Goal: Submit feedback/report problem: Submit feedback/report problem

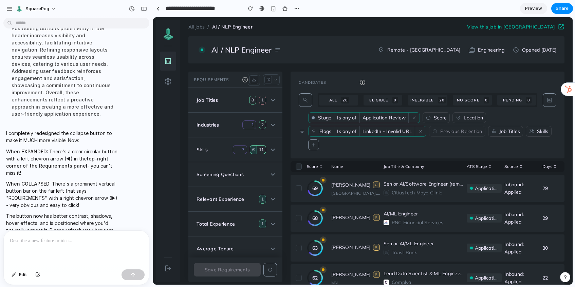
scroll to position [337, 0]
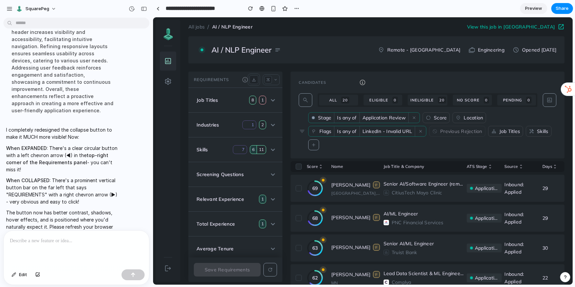
click at [245, 79] on icon at bounding box center [244, 79] width 5 height 5
click at [252, 79] on mat-icon "download" at bounding box center [253, 79] width 5 height 5
click at [266, 79] on mat-icon "scale" at bounding box center [268, 80] width 4 height 4
click at [277, 80] on mat-icon "keyboard_arrow_down" at bounding box center [275, 79] width 5 height 5
click at [202, 81] on h3 "Requirements" at bounding box center [211, 79] width 35 height 5
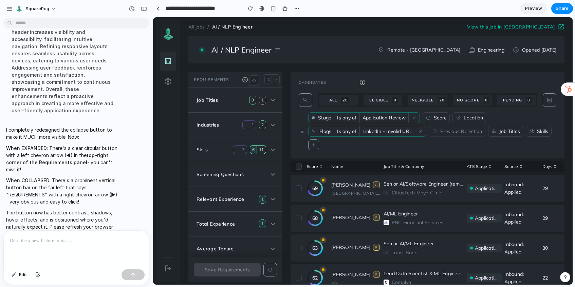
click at [209, 113] on mat-expansion-panel-header "Industries 1 2" at bounding box center [235, 125] width 94 height 24
click at [271, 250] on icon at bounding box center [273, 249] width 8 height 8
click at [274, 270] on span "button" at bounding box center [270, 270] width 16 height 16
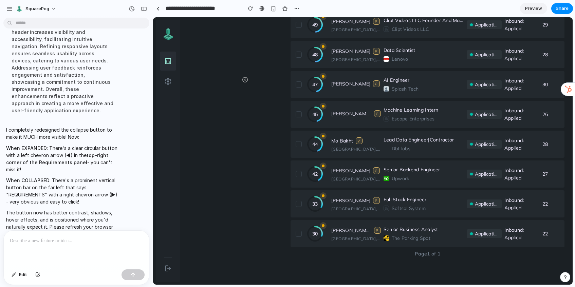
scroll to position [0, 0]
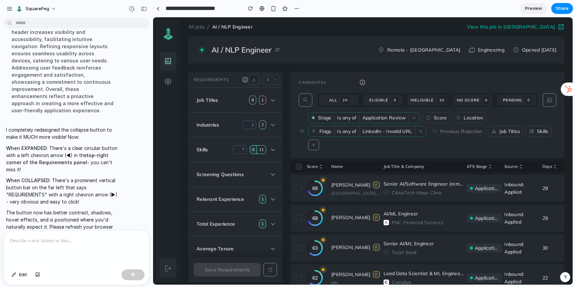
click at [168, 266] on mat-icon "logout" at bounding box center [168, 268] width 8 height 8
click at [279, 50] on mat-icon "notes" at bounding box center [277, 49] width 7 height 7
click at [258, 51] on div "AI / NLP Engineer notes" at bounding box center [246, 50] width 70 height 10
click at [363, 83] on icon at bounding box center [362, 82] width 5 height 5
click at [317, 146] on span "button" at bounding box center [313, 144] width 11 height 11
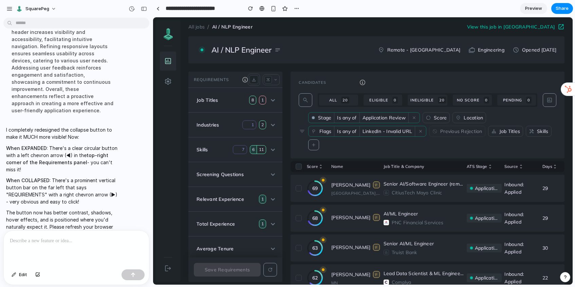
click at [348, 144] on div "Stage Is any of Application Review close data_usage Score location_on Location …" at bounding box center [432, 131] width 248 height 38
click at [77, 246] on div at bounding box center [76, 249] width 145 height 36
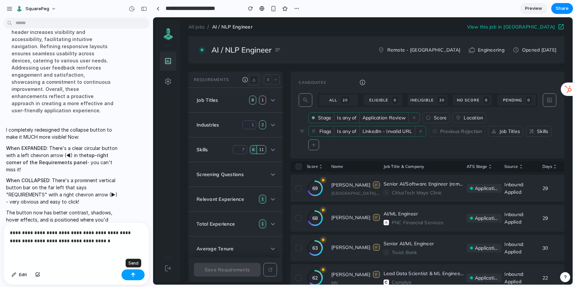
click at [131, 274] on div "button" at bounding box center [133, 274] width 5 height 5
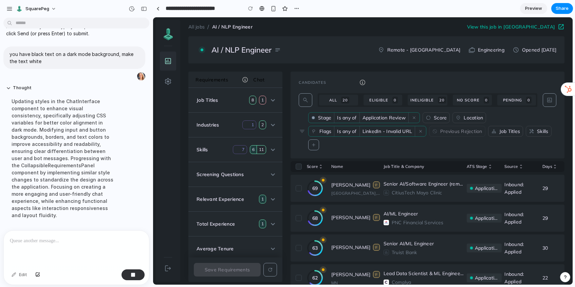
scroll to position [739, 0]
click at [258, 78] on button "Chat" at bounding box center [258, 79] width 47 height 15
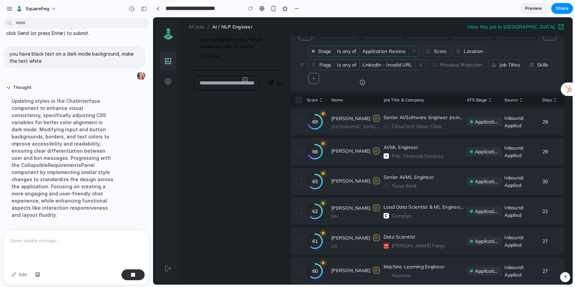
scroll to position [0, 0]
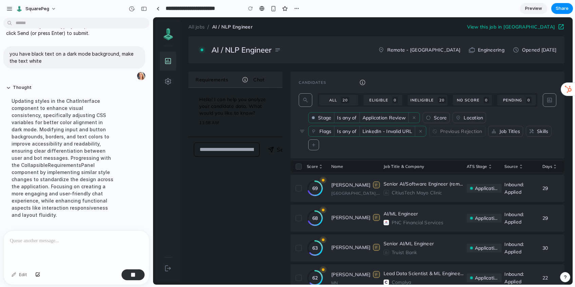
click at [215, 79] on button "Requirements" at bounding box center [211, 79] width 47 height 15
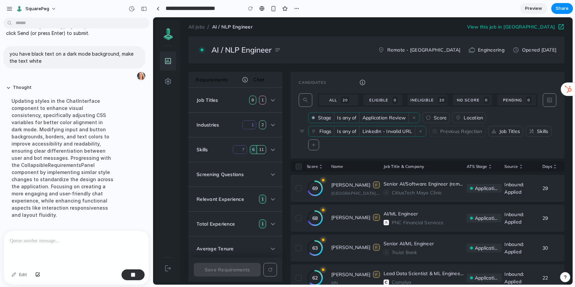
click at [22, 242] on p at bounding box center [76, 241] width 133 height 8
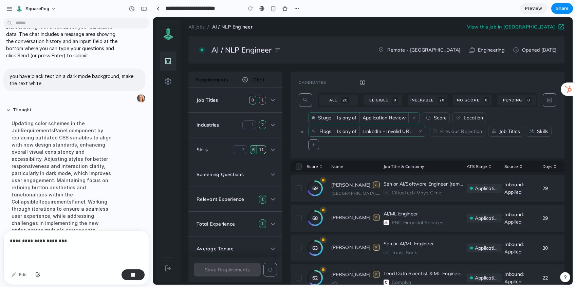
scroll to position [732, 0]
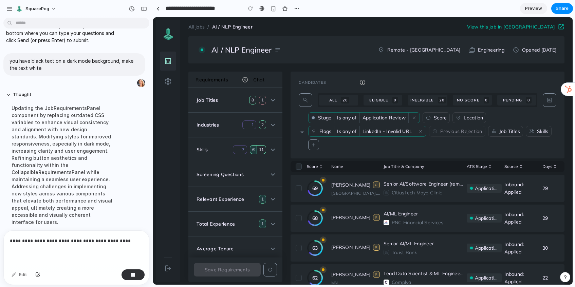
click at [265, 79] on button "Chat" at bounding box center [258, 79] width 47 height 15
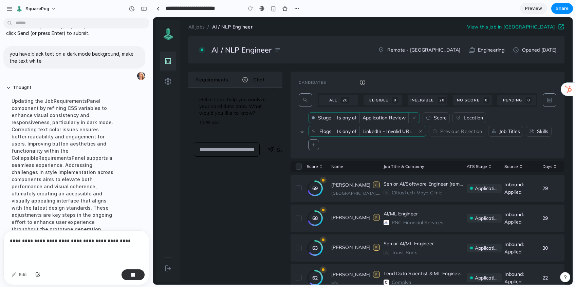
scroll to position [747, 0]
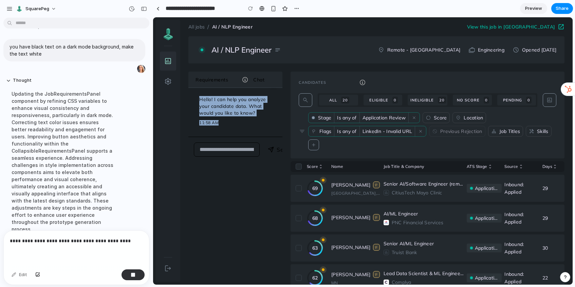
drag, startPoint x: 227, startPoint y: 125, endPoint x: 197, endPoint y: 100, distance: 39.0
click at [197, 100] on div "Hello! I can help you analyze your candidate data. What would you like to know?…" at bounding box center [235, 112] width 83 height 38
copy div "Hello! I can help you analyze your candidate data. What would you like to know?…"
click at [126, 239] on p "**********" at bounding box center [76, 241] width 133 height 8
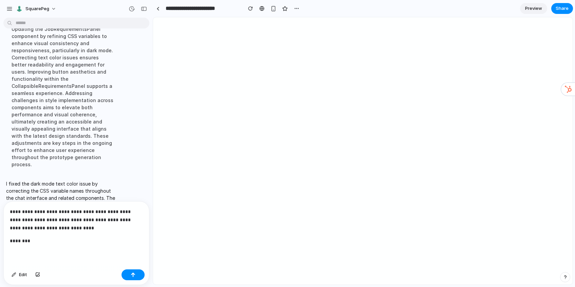
scroll to position [0, 0]
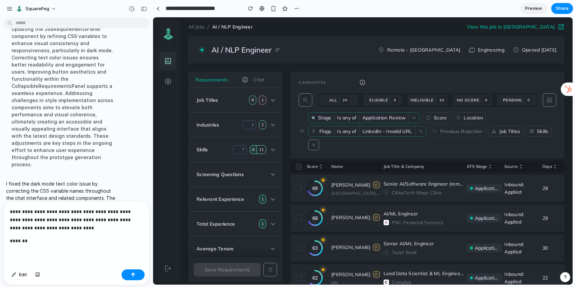
click at [259, 80] on button "Chat" at bounding box center [258, 79] width 47 height 15
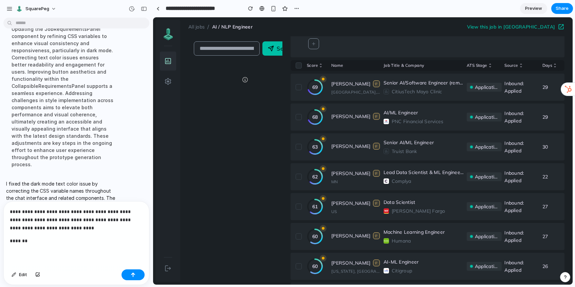
scroll to position [114, 0]
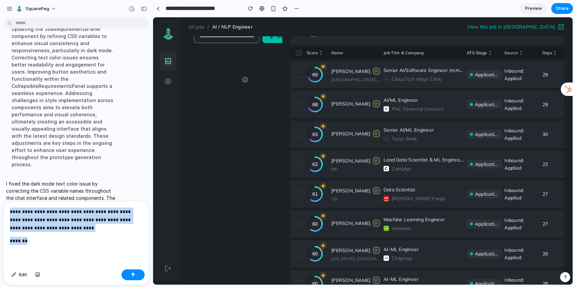
drag, startPoint x: 36, startPoint y: 240, endPoint x: -2, endPoint y: 196, distance: 57.7
click at [0, 196] on html "SquarePeg Make the left hand requirements section collapsable to the left Thoug…" at bounding box center [287, 143] width 575 height 287
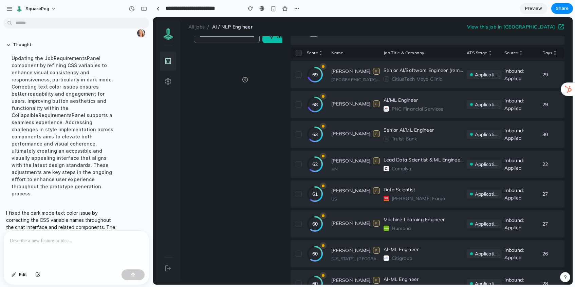
scroll to position [0, 0]
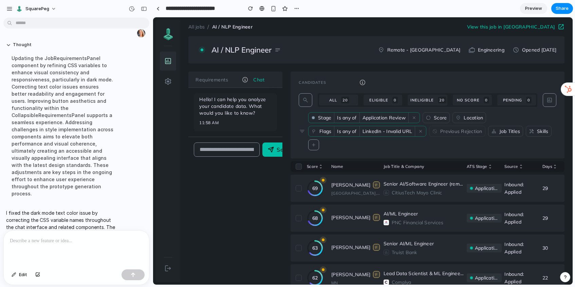
click at [230, 110] on p "Hello! I can help you analyze your candidate data. What would you like to know?" at bounding box center [235, 106] width 72 height 20
click at [225, 149] on input "text" at bounding box center [227, 150] width 66 height 14
type input "*"
click at [213, 77] on button "Requirements" at bounding box center [211, 79] width 47 height 15
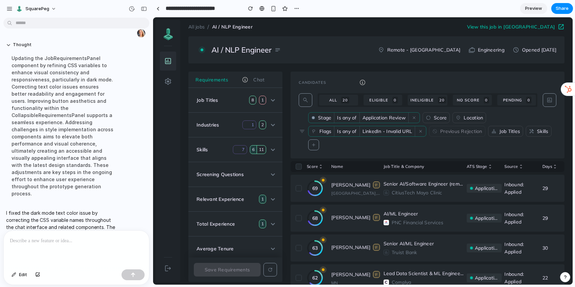
click at [259, 78] on button "Chat" at bounding box center [258, 79] width 47 height 15
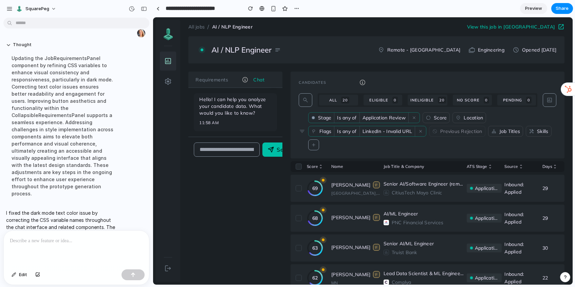
click at [230, 153] on input "text" at bounding box center [227, 150] width 66 height 14
type input "**********"
click at [269, 143] on button "Send" at bounding box center [285, 150] width 33 height 14
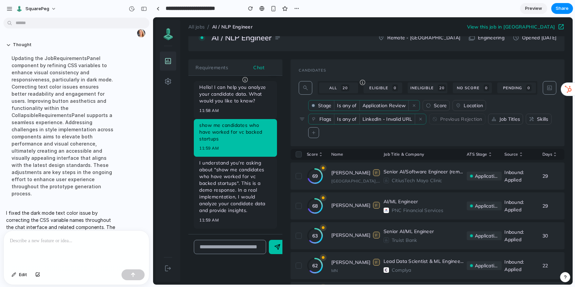
scroll to position [0, 0]
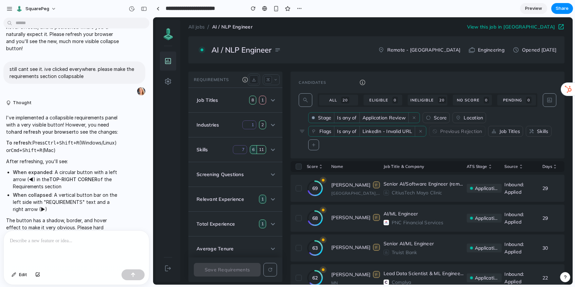
click at [211, 27] on span "/" at bounding box center [208, 27] width 7 height 8
click at [262, 72] on div "Requirements download scale keyboard_arrow_down 34 View" at bounding box center [235, 80] width 94 height 16
click at [280, 81] on div "Requirements download scale keyboard_arrow_down 34 View" at bounding box center [235, 80] width 94 height 16
drag, startPoint x: 261, startPoint y: 81, endPoint x: 253, endPoint y: 81, distance: 7.8
click at [261, 81] on div "download scale keyboard_arrow_down" at bounding box center [264, 80] width 32 height 12
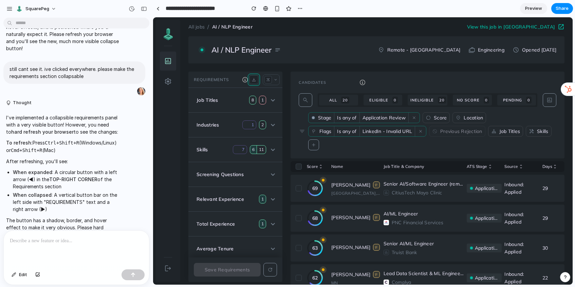
click at [250, 81] on div "download" at bounding box center [253, 79] width 9 height 9
click at [243, 78] on icon at bounding box center [244, 79] width 5 height 5
click at [75, 251] on div at bounding box center [76, 249] width 145 height 36
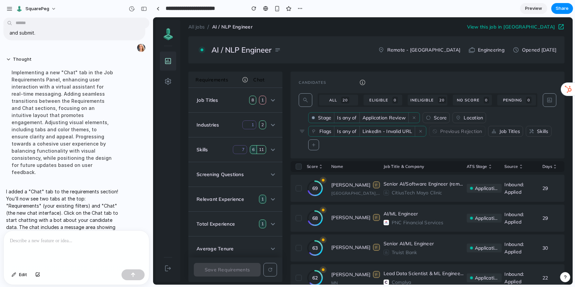
click at [259, 77] on button "Chat" at bounding box center [258, 79] width 47 height 15
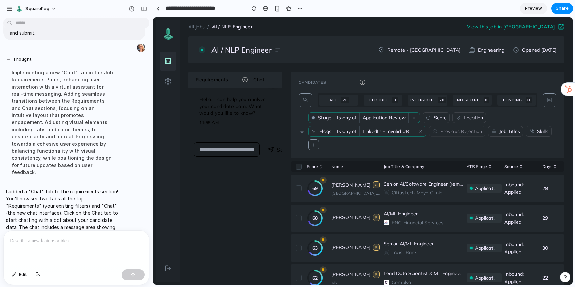
click at [216, 149] on input "text" at bounding box center [227, 150] width 66 height 14
click at [232, 100] on p "Hello! I can help you analyze your candidate data. What would you like to know?" at bounding box center [235, 106] width 72 height 20
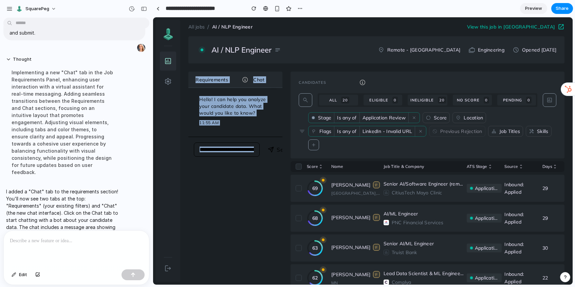
drag, startPoint x: 238, startPoint y: 195, endPoint x: 218, endPoint y: 67, distance: 129.4
click at [208, 159] on div "Send" at bounding box center [235, 149] width 94 height 25
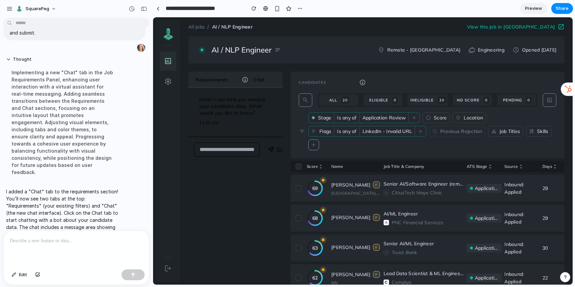
click at [209, 156] on input "text" at bounding box center [227, 150] width 66 height 14
click at [269, 81] on button "Chat" at bounding box center [258, 79] width 47 height 15
click at [224, 81] on button "Requirements" at bounding box center [211, 79] width 47 height 15
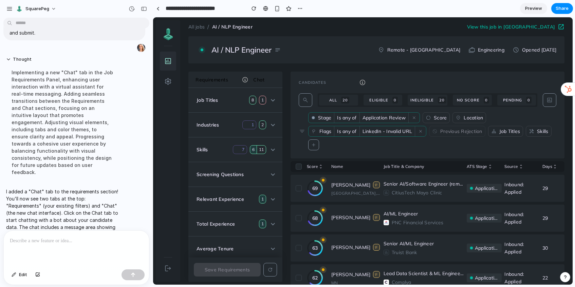
click at [54, 245] on div at bounding box center [76, 249] width 145 height 36
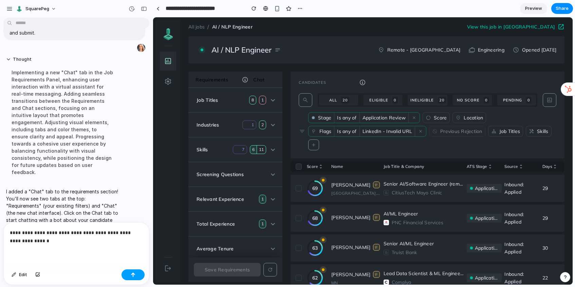
click at [133, 274] on div "button" at bounding box center [133, 274] width 5 height 5
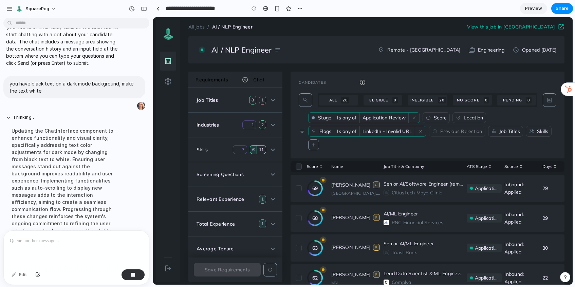
scroll to position [725, 0]
